Goal: Task Accomplishment & Management: Manage account settings

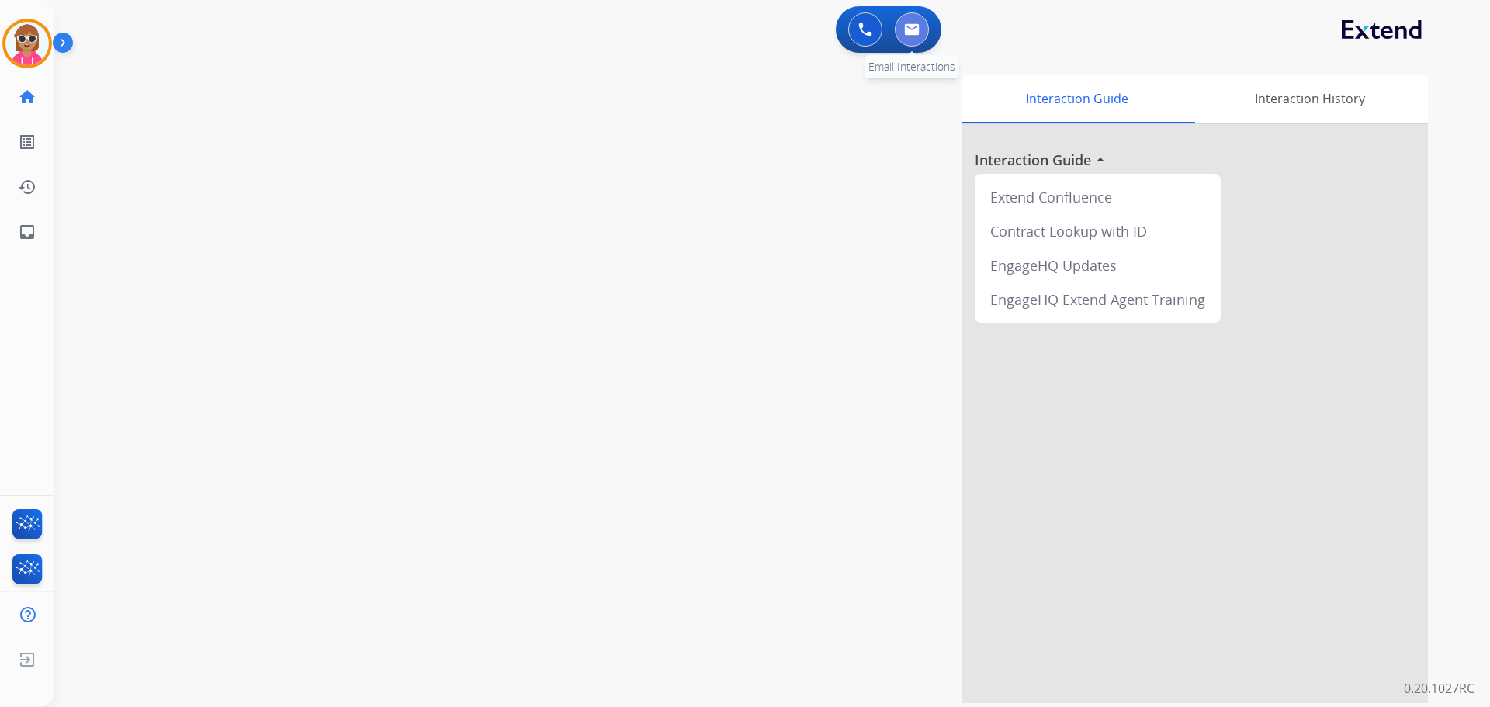
click at [921, 29] on button at bounding box center [912, 29] width 34 height 34
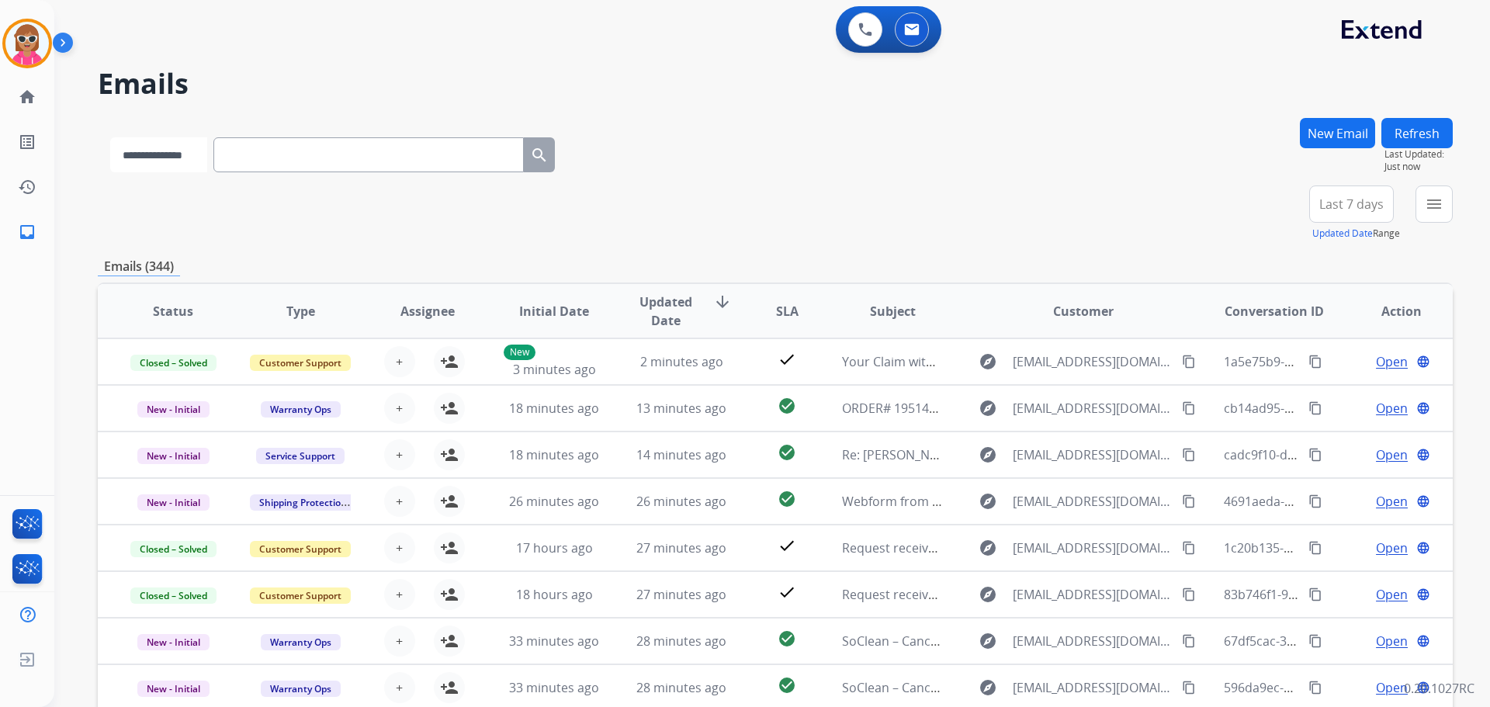
click at [186, 144] on select "**********" at bounding box center [158, 154] width 97 height 35
select select "**********"
click at [110, 137] on select "**********" at bounding box center [158, 154] width 97 height 35
paste input "**********"
type input "**********"
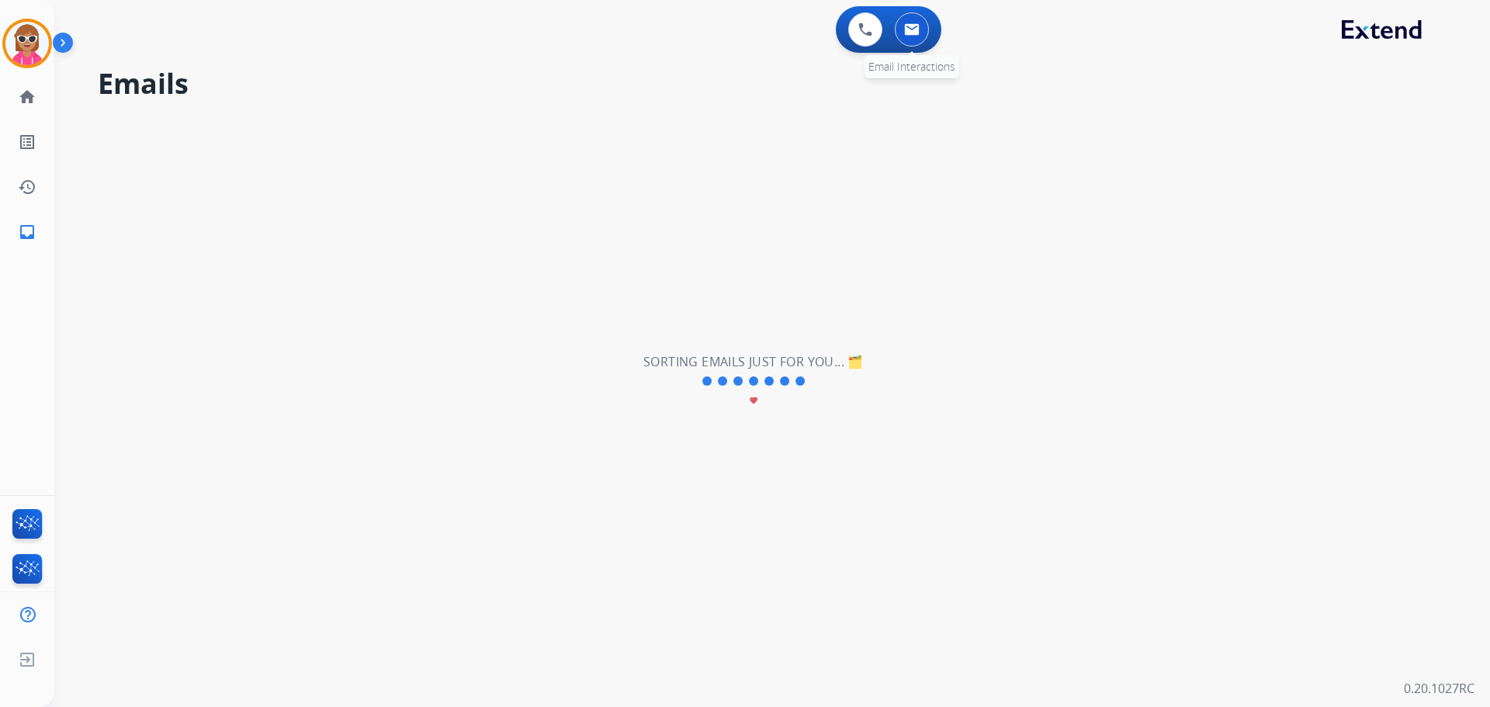
click at [911, 25] on img at bounding box center [912, 29] width 16 height 12
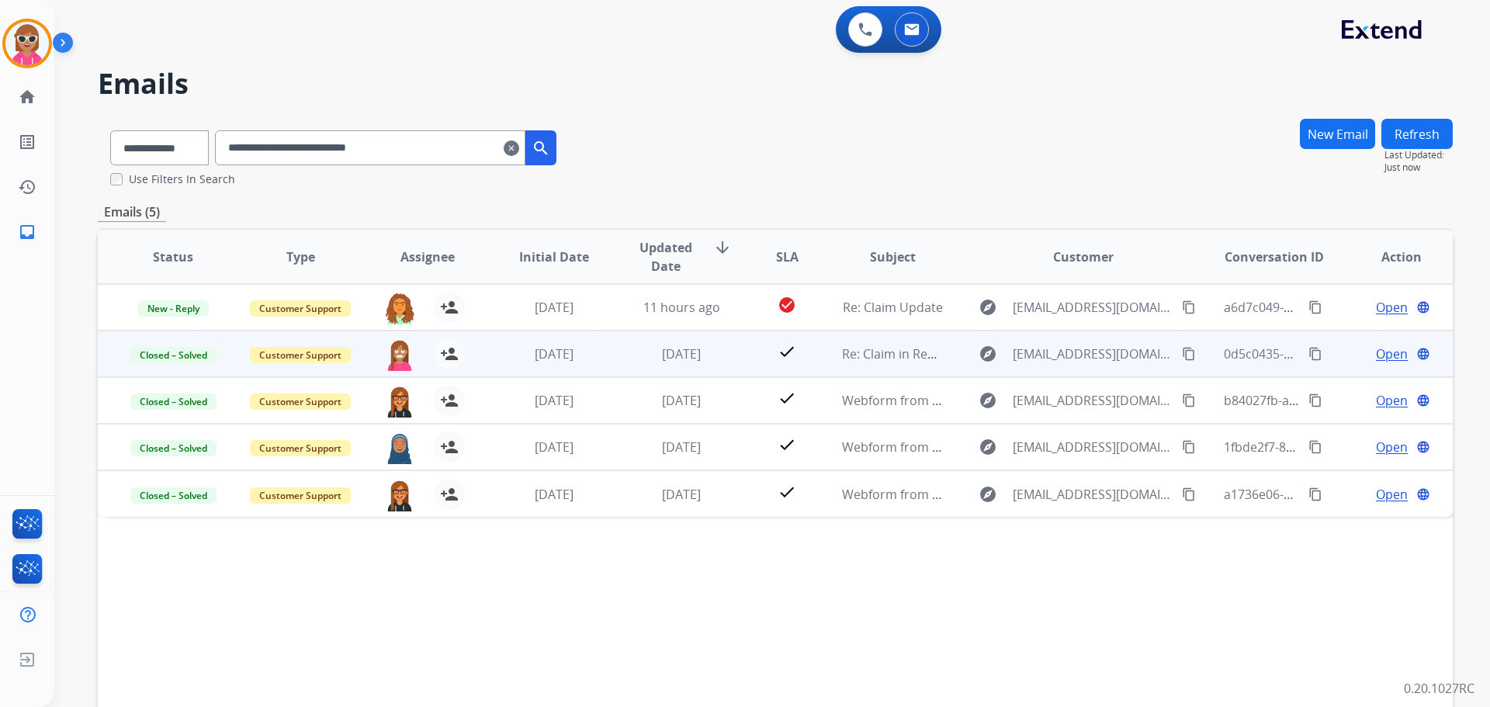
click at [468, 361] on div "[PERSON_NAME][EMAIL_ADDRESS][PERSON_NAME][DOMAIN_NAME] person_add Assign to Me" at bounding box center [415, 353] width 127 height 43
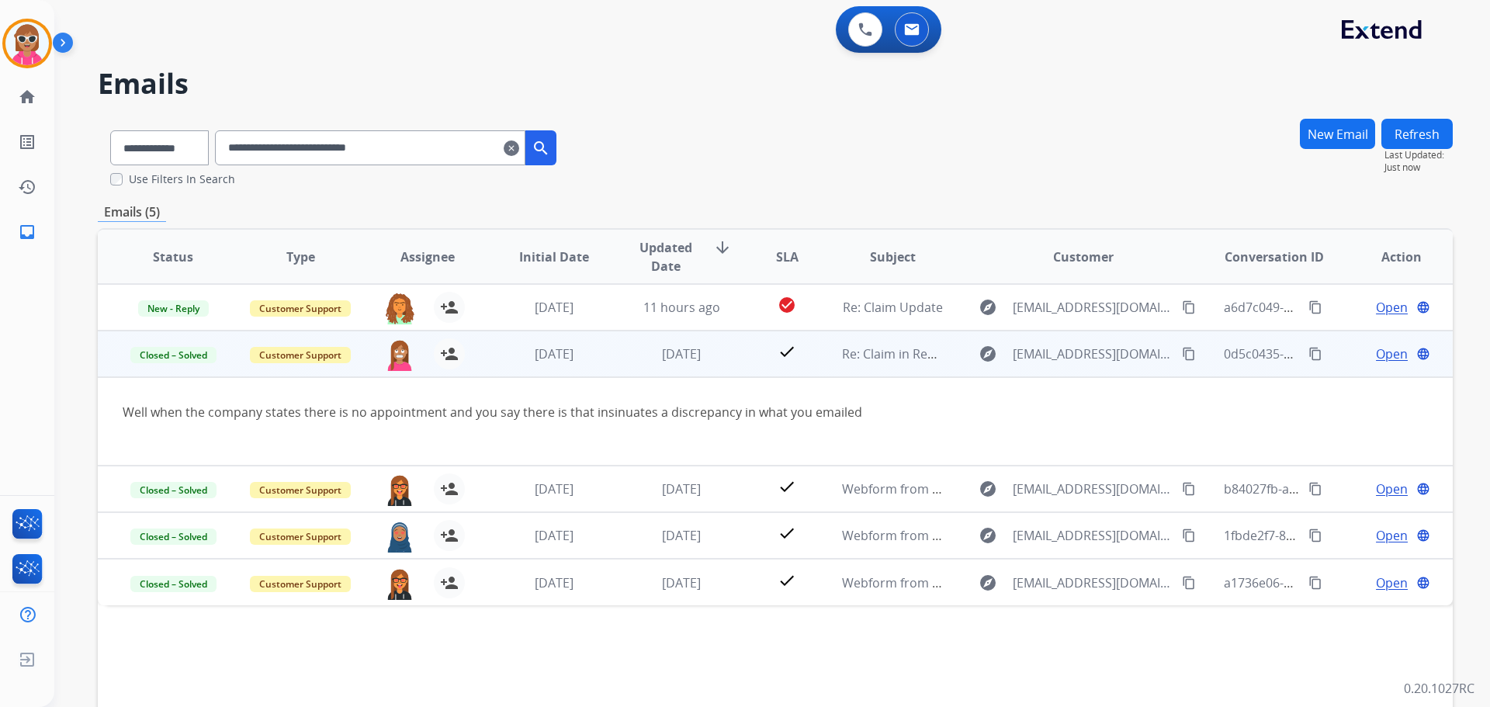
click at [1376, 355] on span "Open" at bounding box center [1392, 354] width 32 height 19
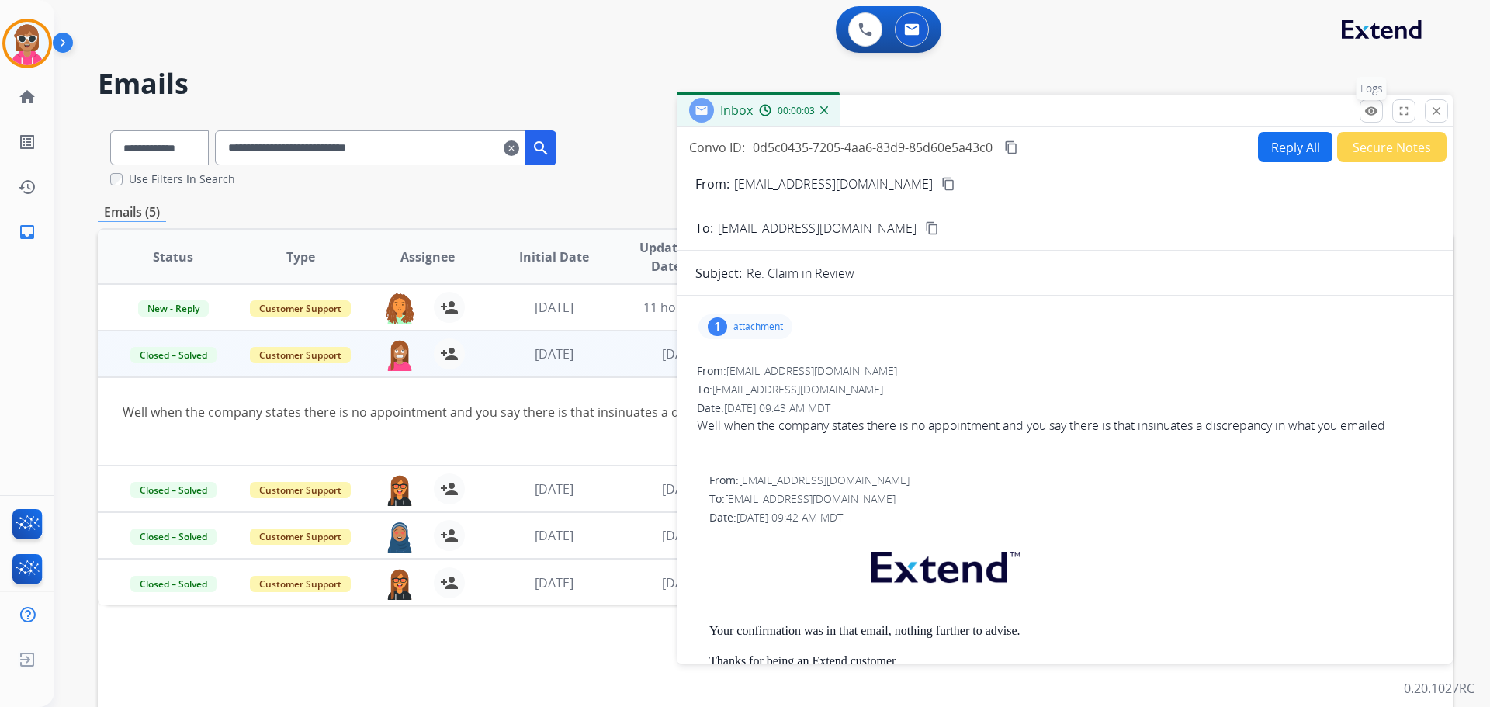
click at [1375, 112] on mat-icon "remove_red_eye" at bounding box center [1372, 111] width 14 height 14
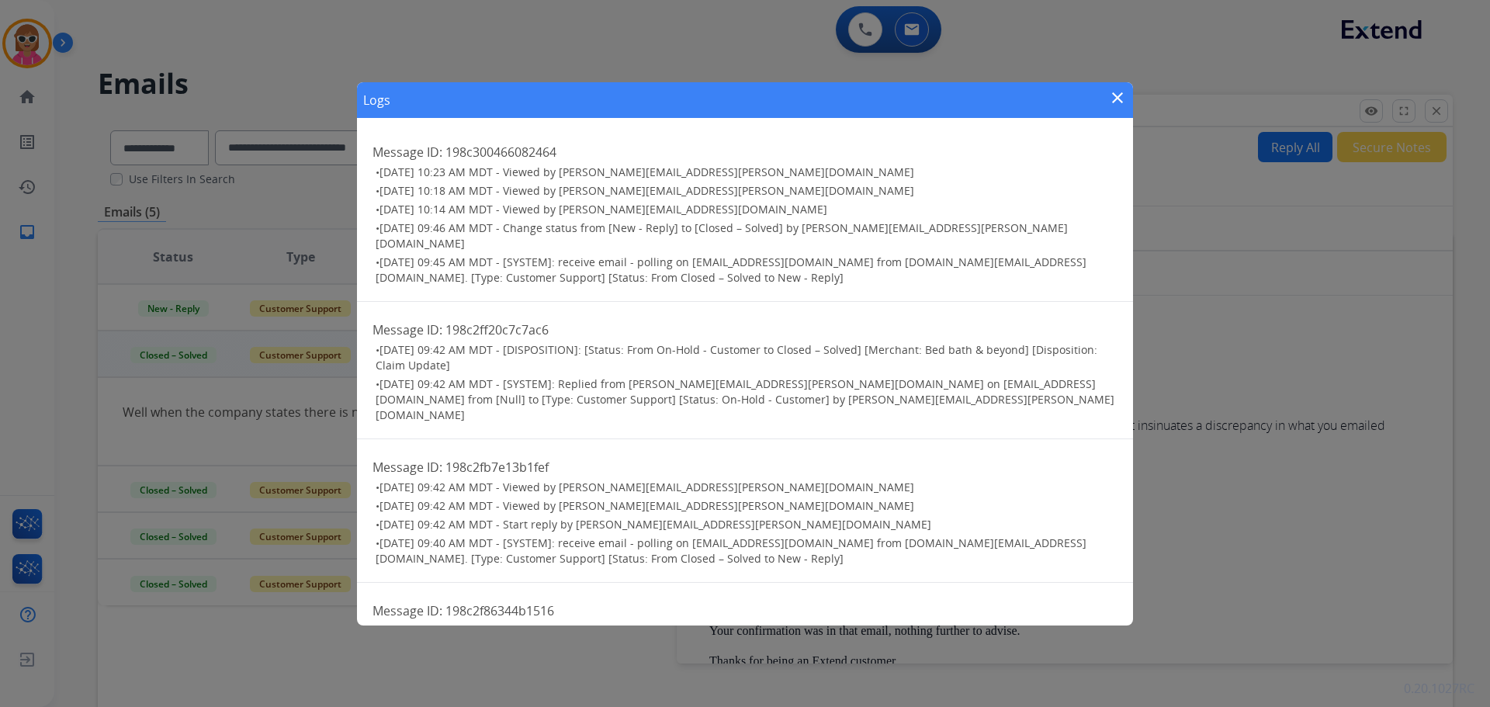
drag, startPoint x: 1123, startPoint y: 99, endPoint x: 1112, endPoint y: 101, distance: 11.1
click at [1120, 99] on mat-icon "close" at bounding box center [1117, 97] width 19 height 19
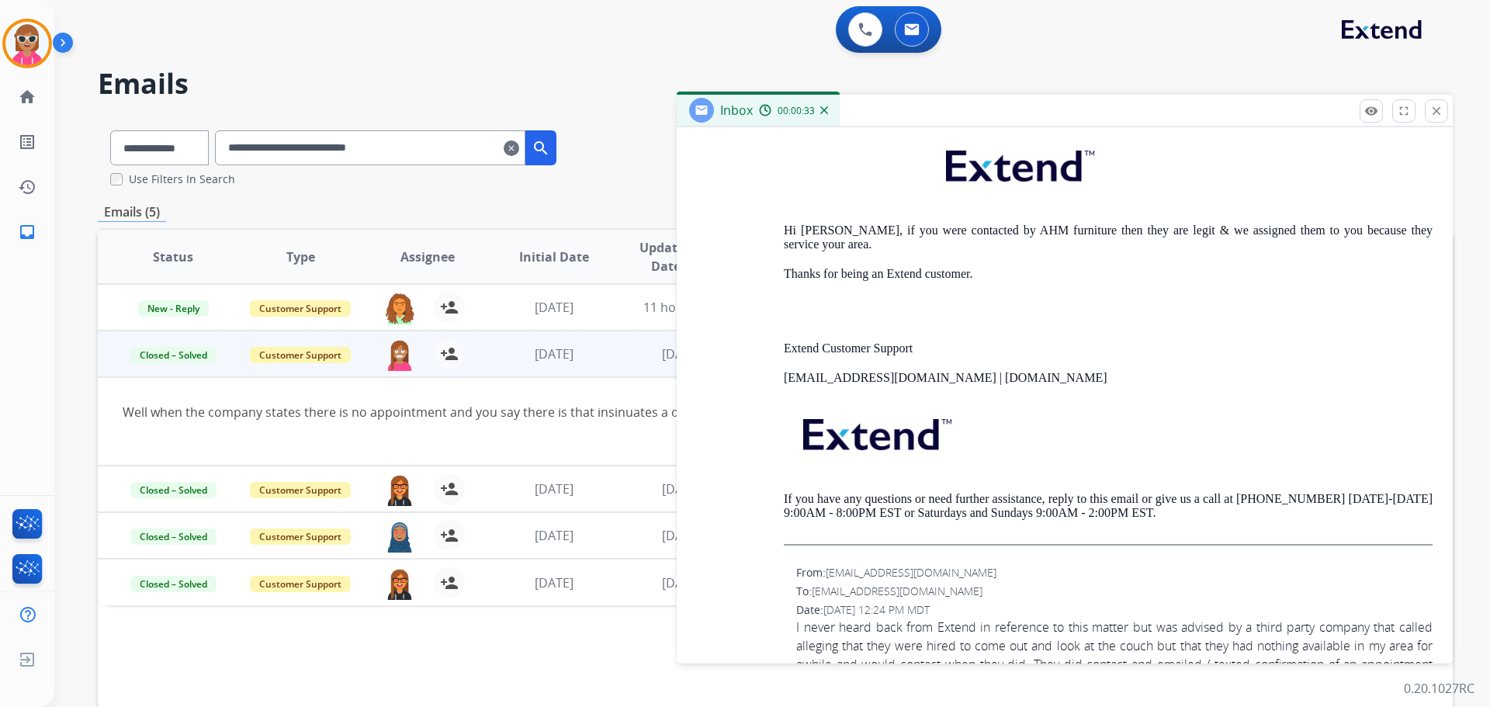
scroll to position [2251, 0]
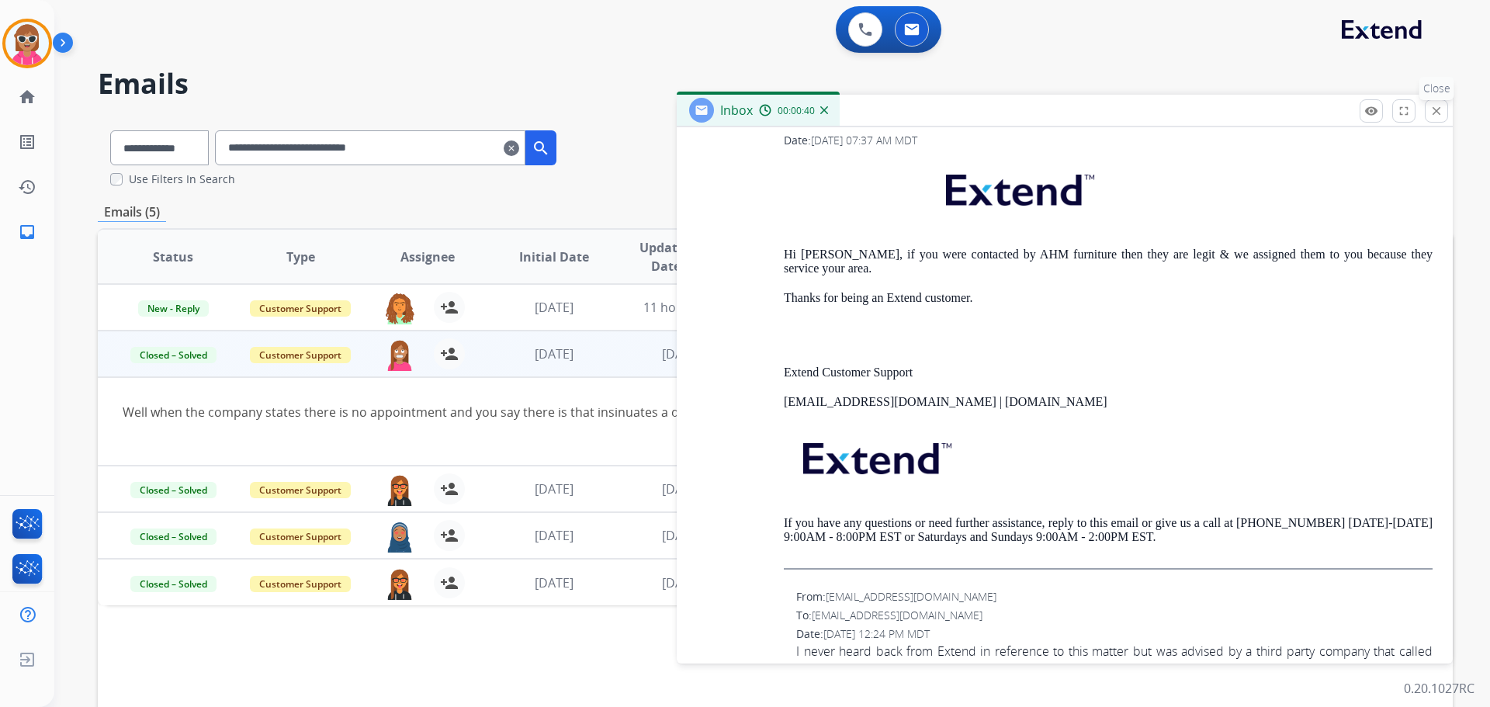
drag, startPoint x: 1448, startPoint y: 117, endPoint x: 1439, endPoint y: 120, distance: 9.6
click at [1445, 118] on div "Inbox 00:00:40 Convo ID: 0d5c0435-7205-4aa6-83d9-85d60e5a43c0 content_copy Repl…" at bounding box center [1065, 379] width 776 height 569
drag, startPoint x: 1438, startPoint y: 109, endPoint x: 1281, endPoint y: 143, distance: 160.3
click at [1437, 111] on mat-icon "close" at bounding box center [1437, 111] width 14 height 14
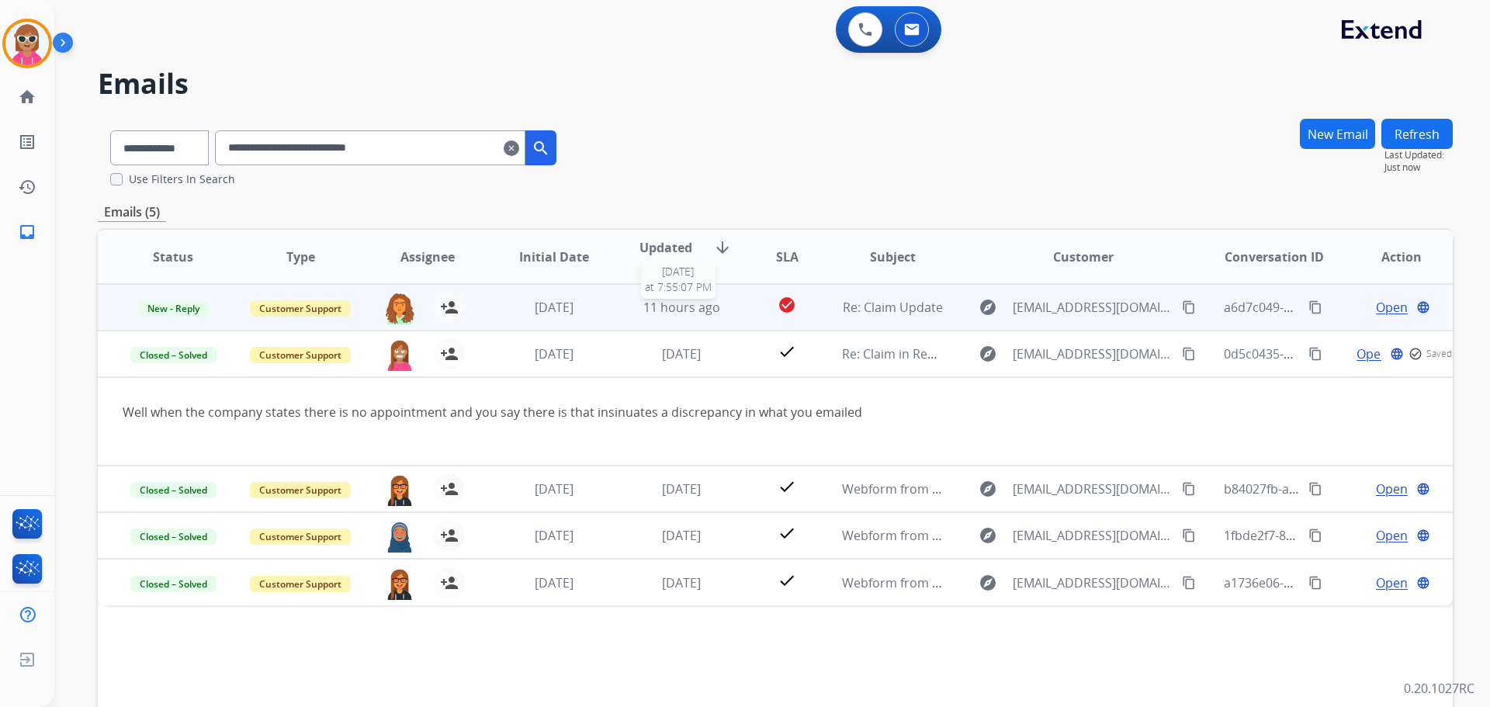
click at [651, 304] on span "11 hours ago" at bounding box center [681, 307] width 77 height 17
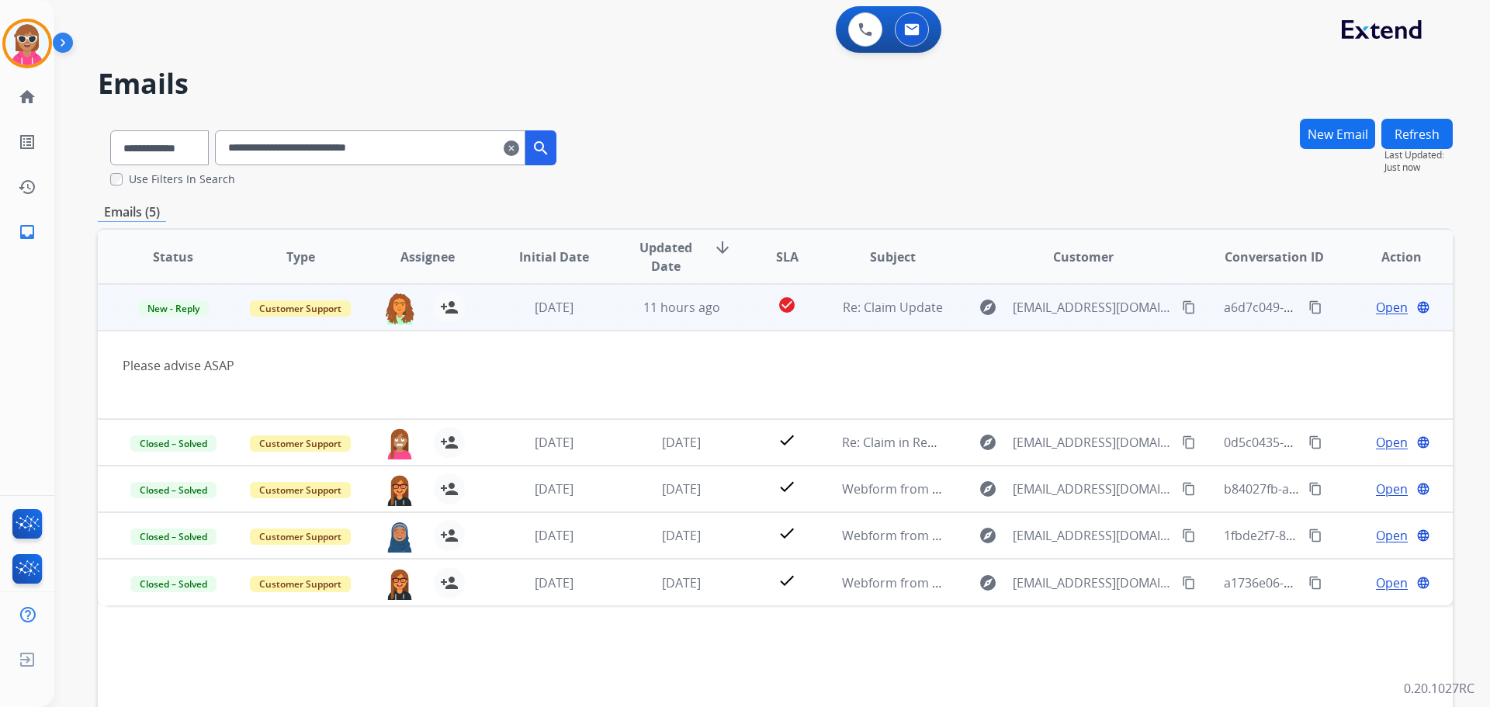
click at [1376, 305] on span "Open" at bounding box center [1392, 307] width 32 height 19
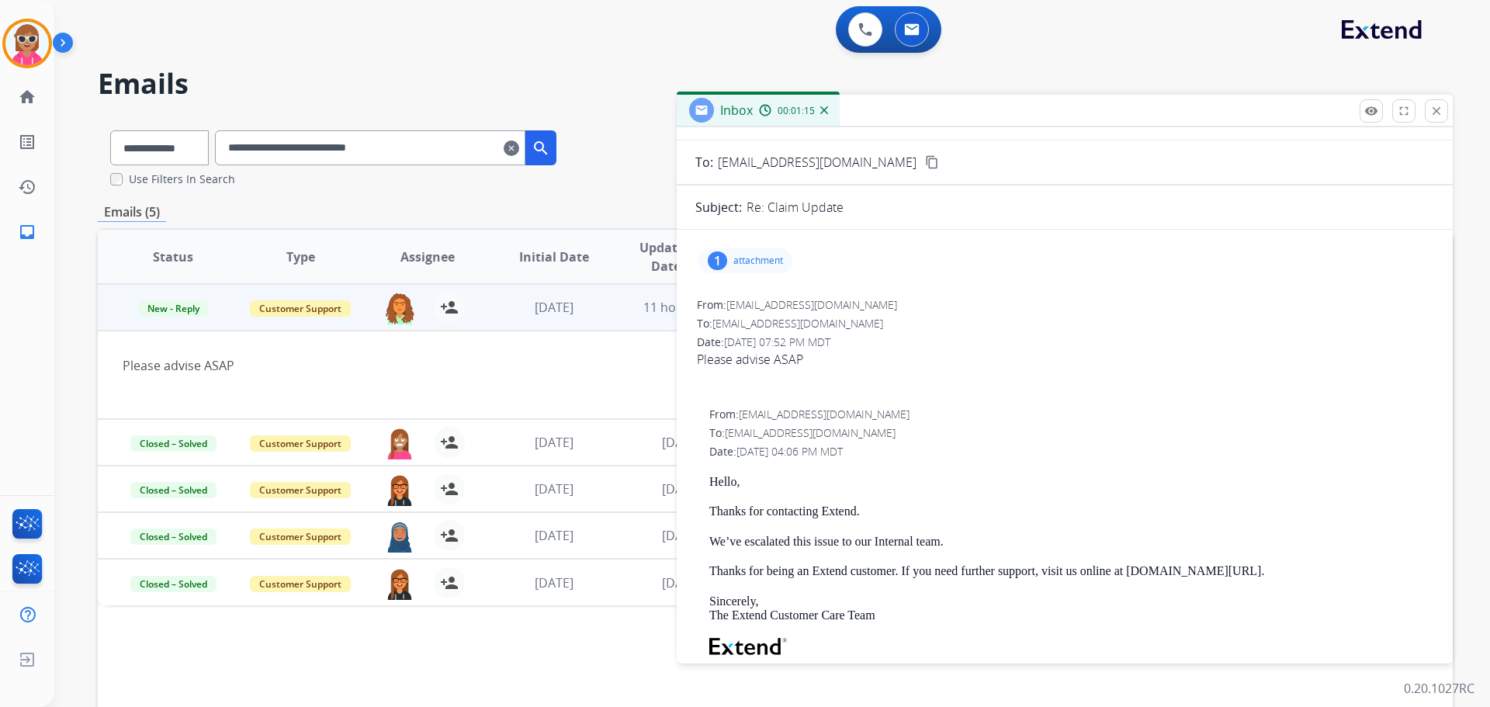
scroll to position [155, 0]
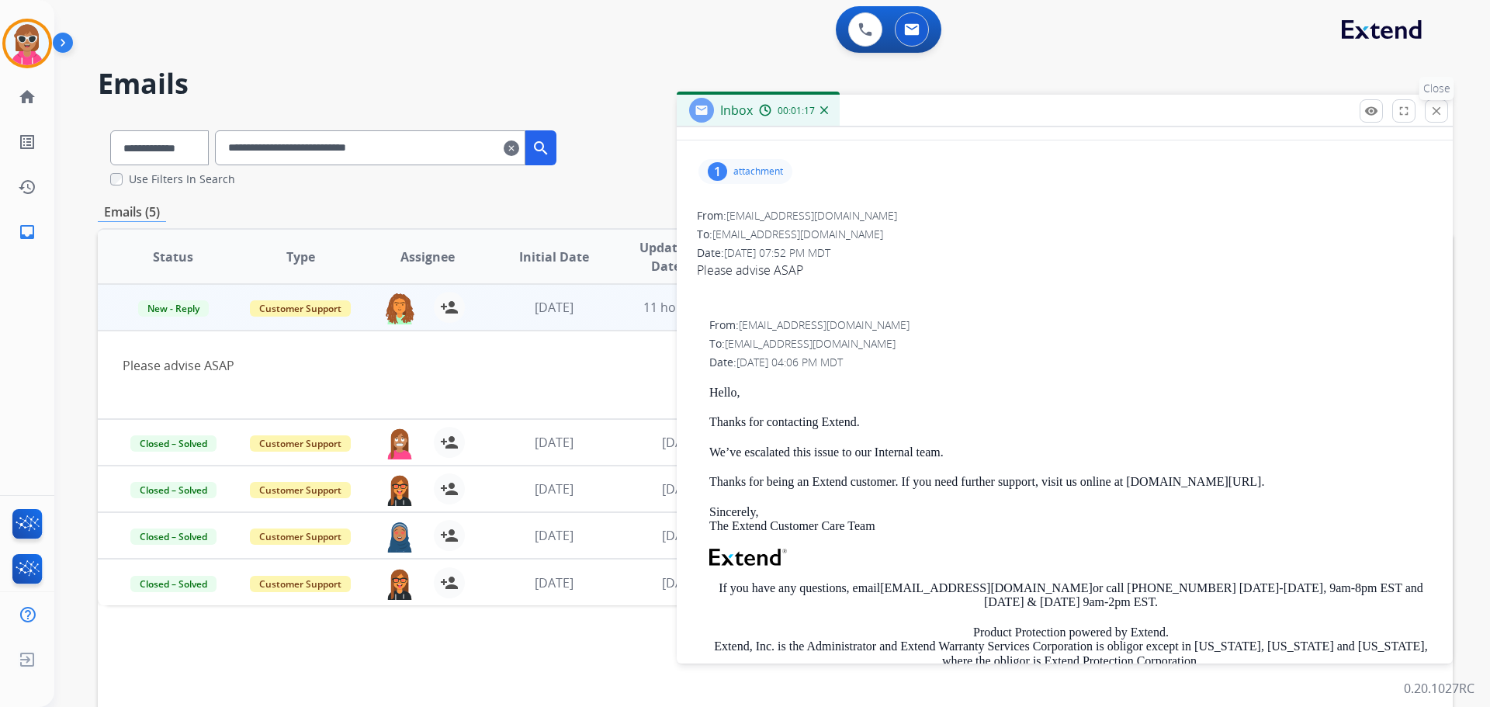
click at [1437, 117] on mat-icon "close" at bounding box center [1437, 111] width 14 height 14
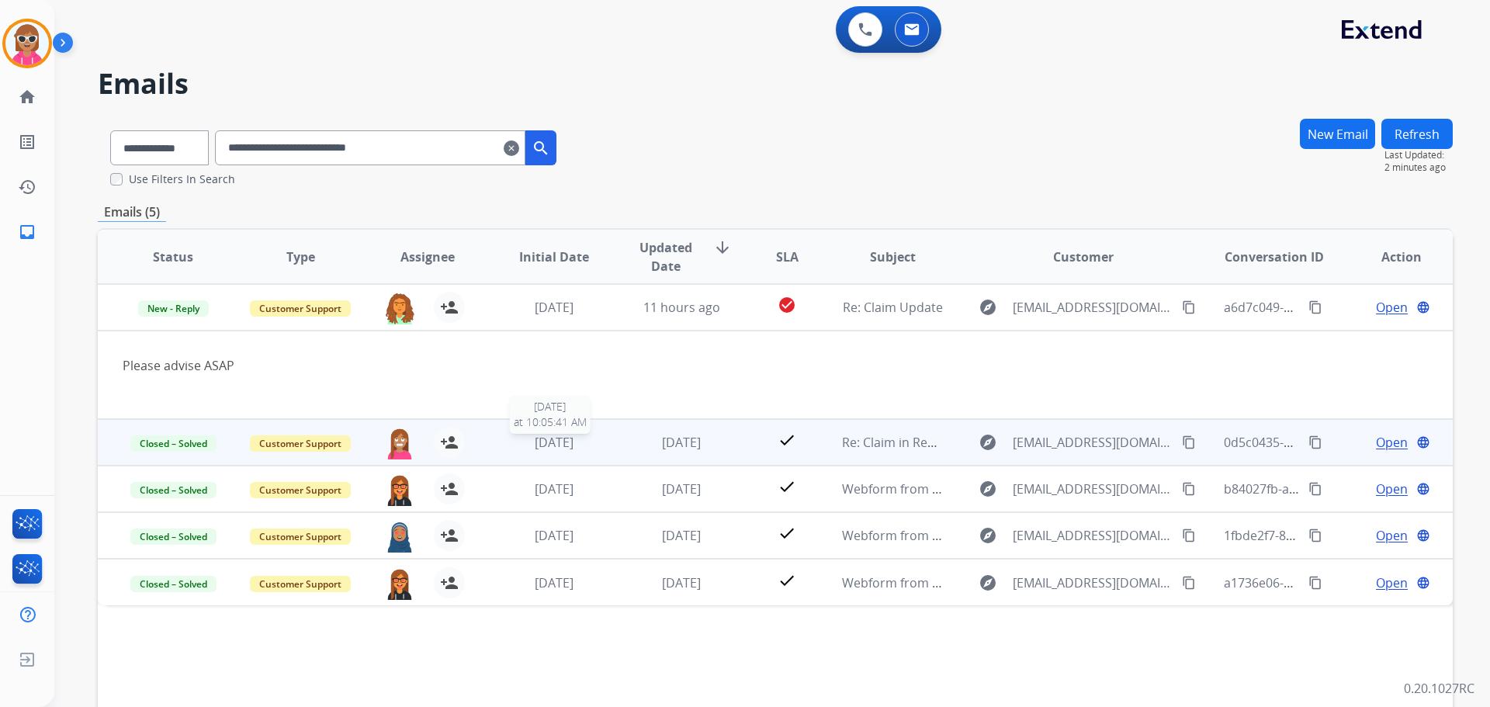
click at [504, 442] on div "[DATE]" at bounding box center [555, 442] width 102 height 19
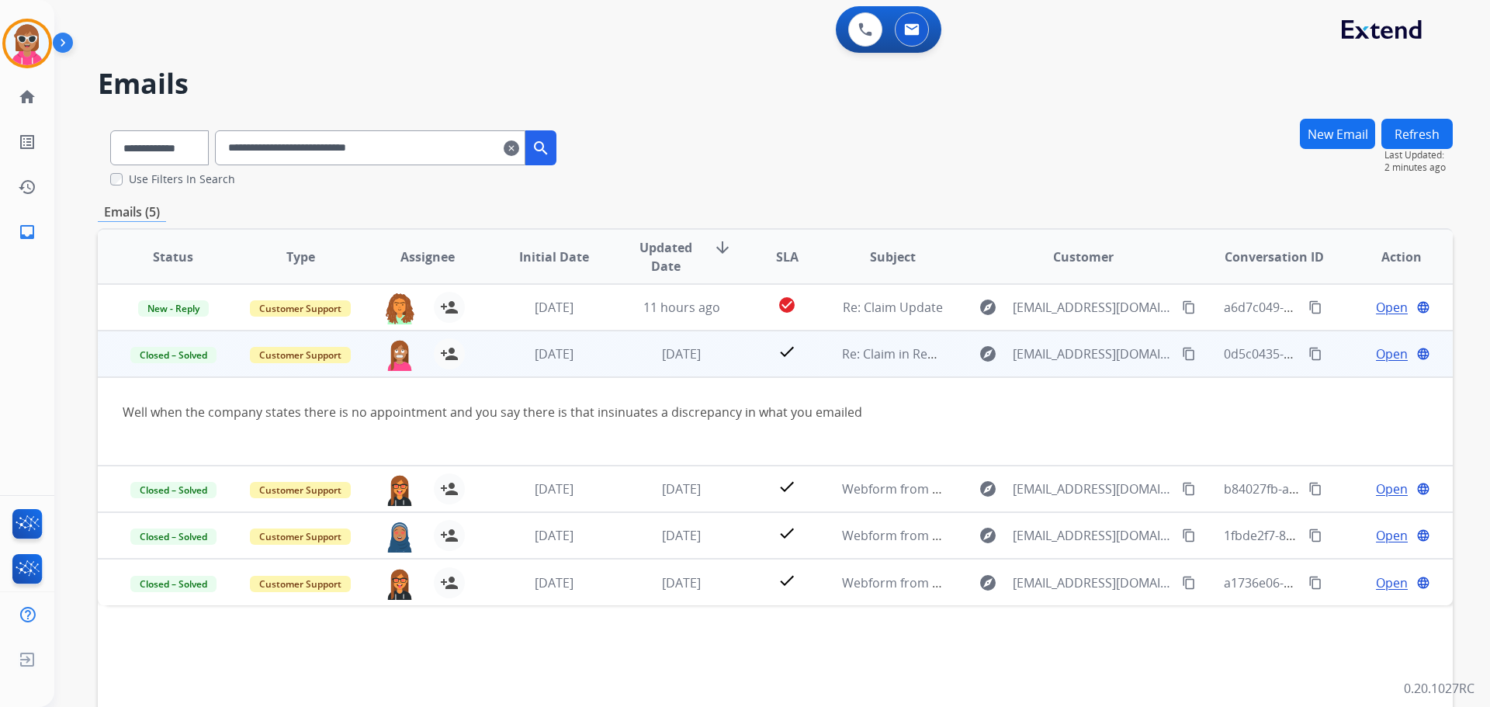
click at [1388, 356] on span "Open" at bounding box center [1392, 354] width 32 height 19
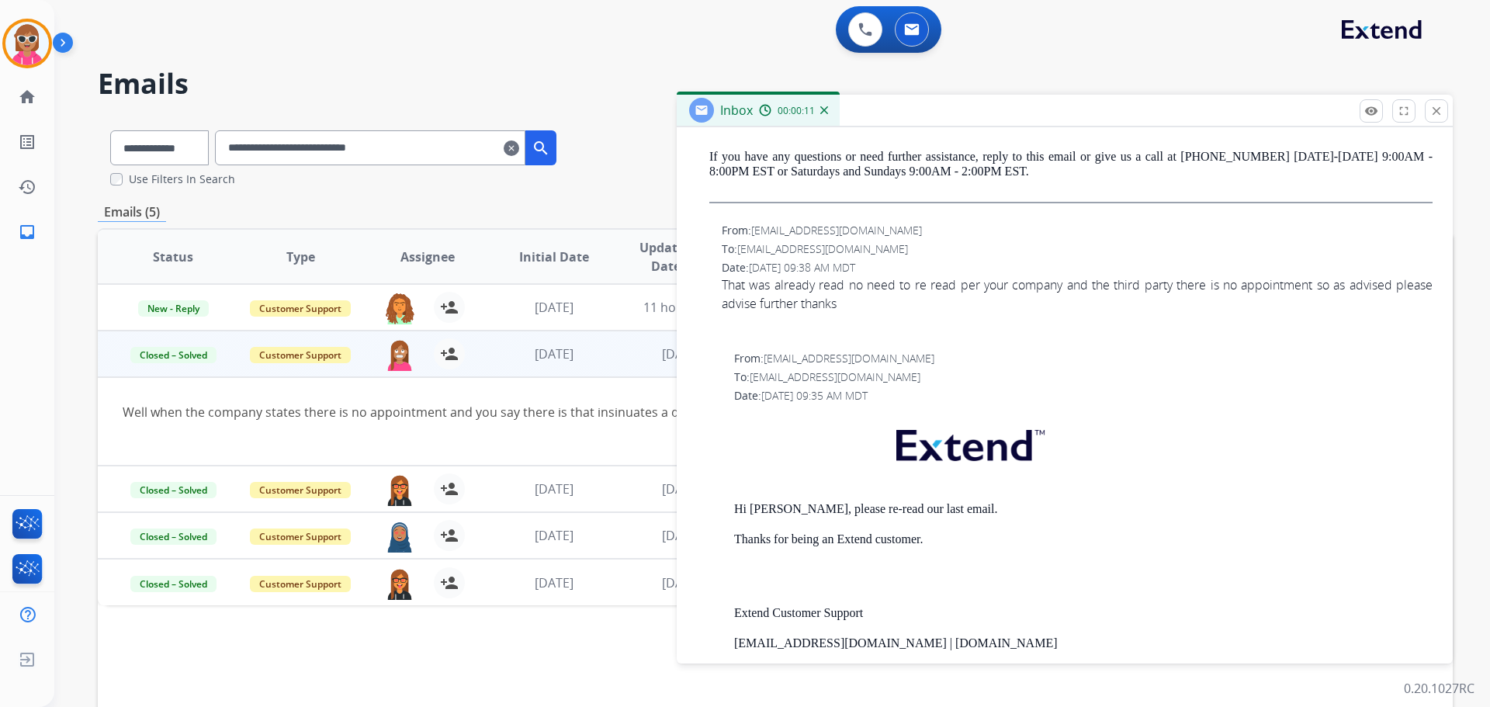
scroll to position [776, 0]
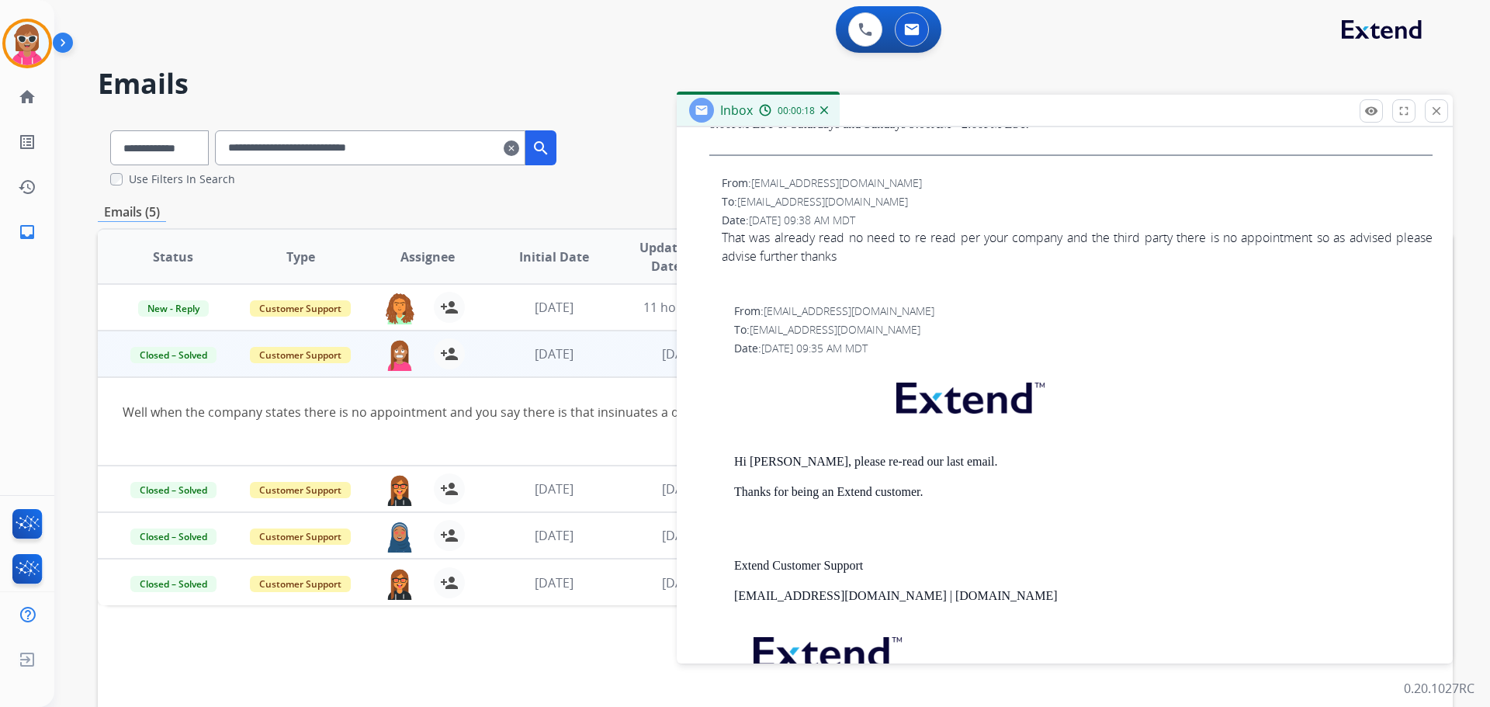
drag, startPoint x: 1432, startPoint y: 102, endPoint x: 1424, endPoint y: 105, distance: 8.1
click at [1428, 105] on button "close Close" at bounding box center [1436, 110] width 23 height 23
